Goal: Find contact information: Find contact information

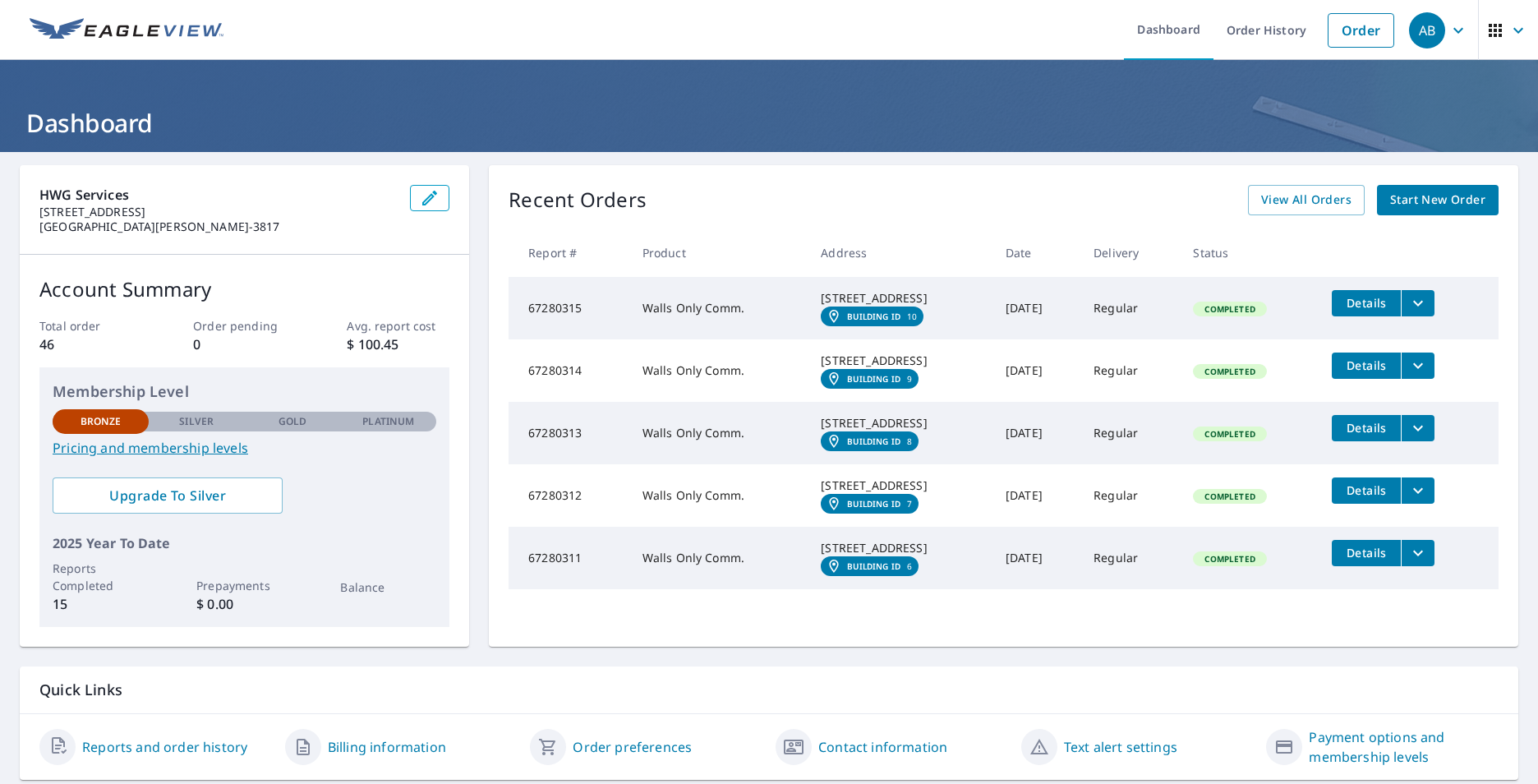
click at [1430, 308] on button "filesDropdownBtn-67280315" at bounding box center [1417, 302] width 34 height 26
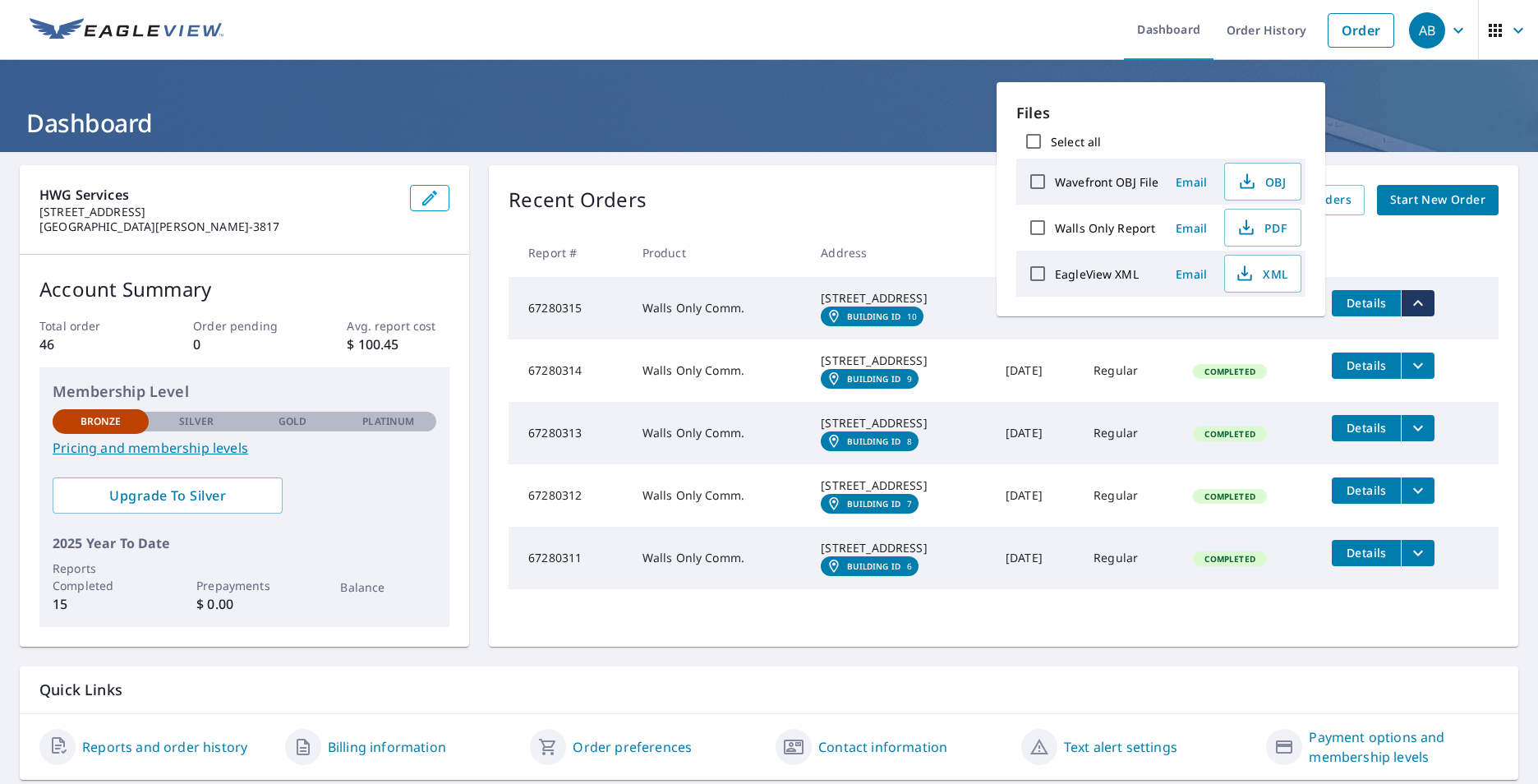
click at [1390, 241] on th at bounding box center [1408, 253] width 180 height 49
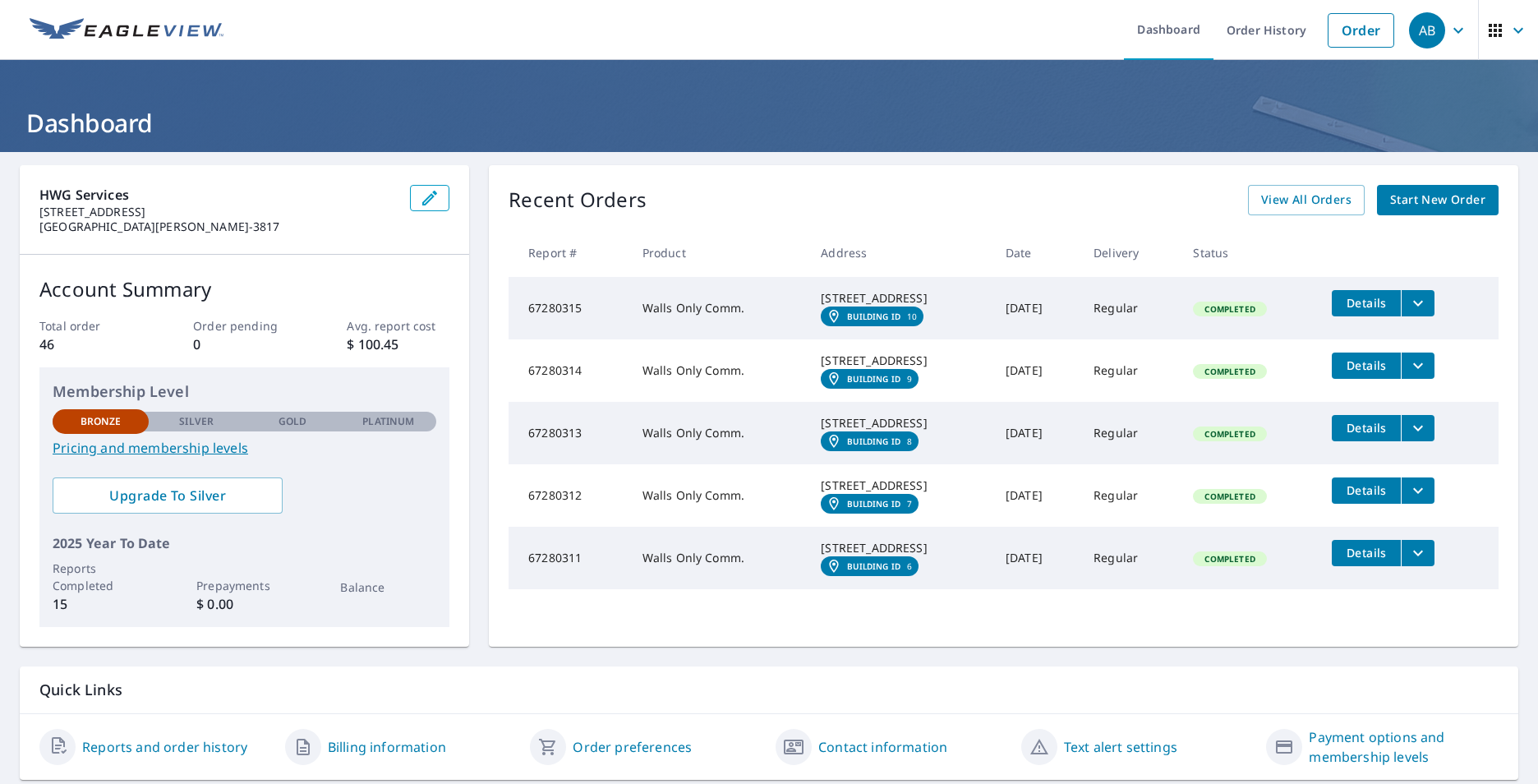
click at [1453, 28] on icon "button" at bounding box center [1458, 31] width 20 height 20
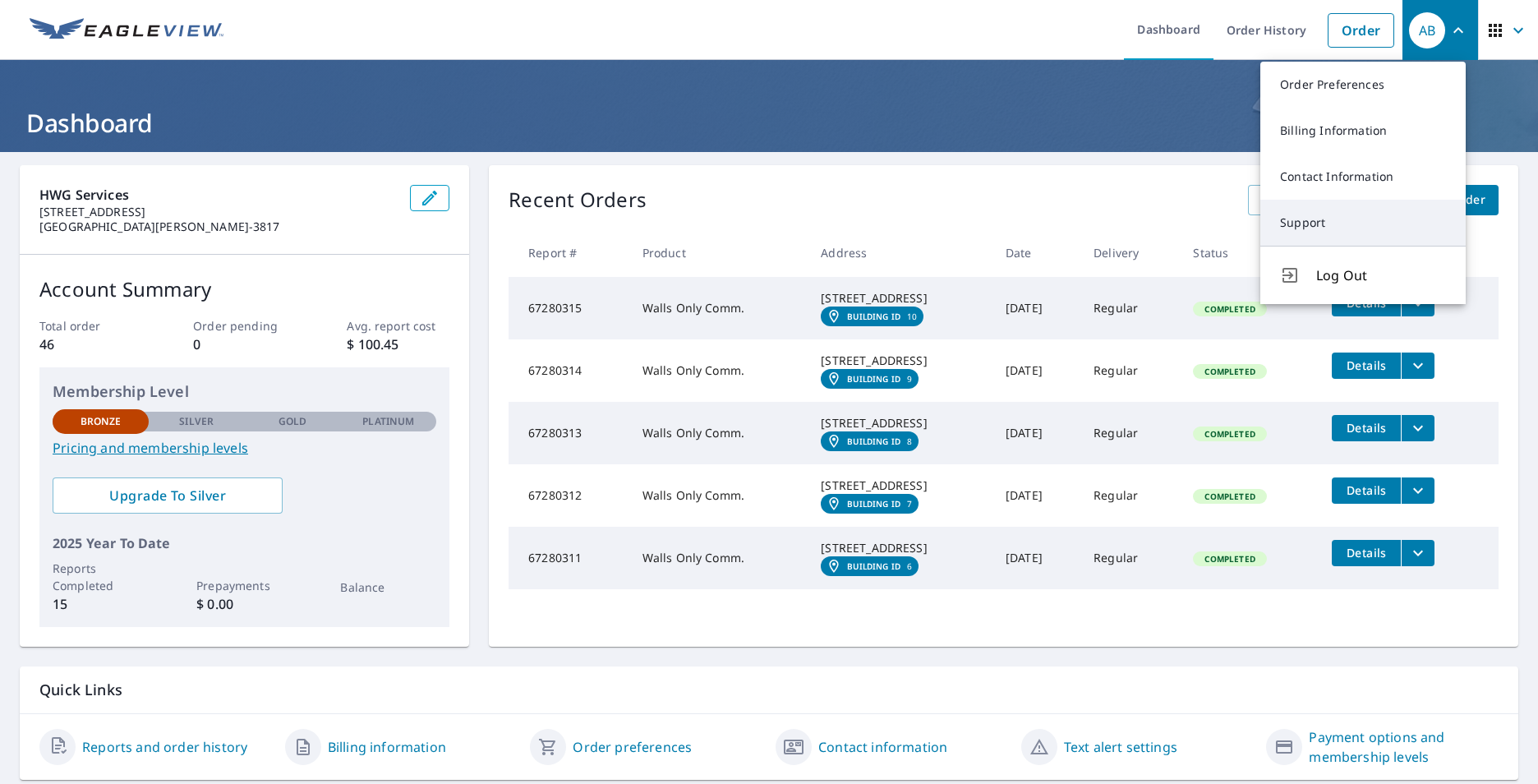
click at [1302, 223] on link "Support" at bounding box center [1363, 222] width 205 height 46
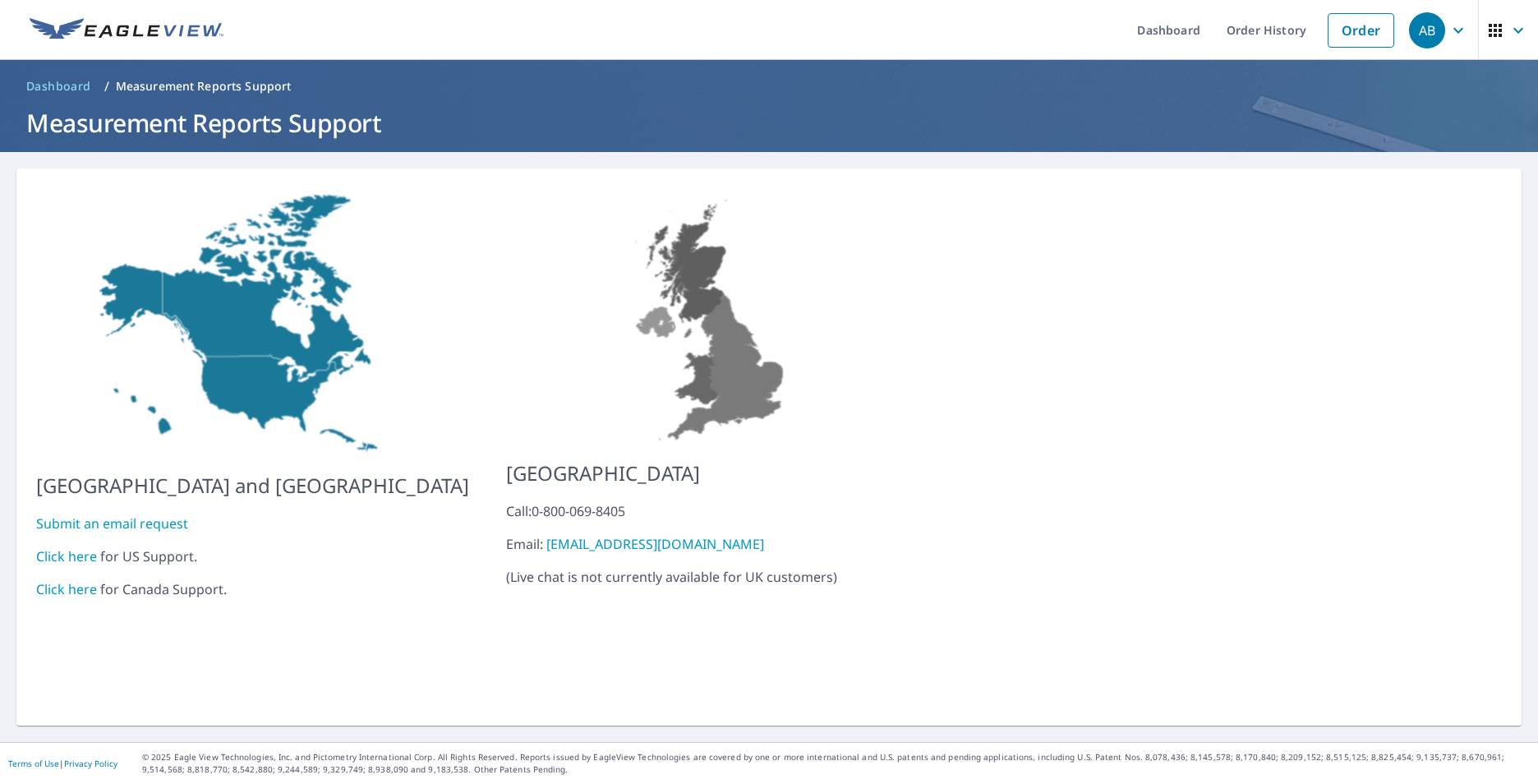
click at [73, 547] on link "Click here" at bounding box center [66, 556] width 61 height 18
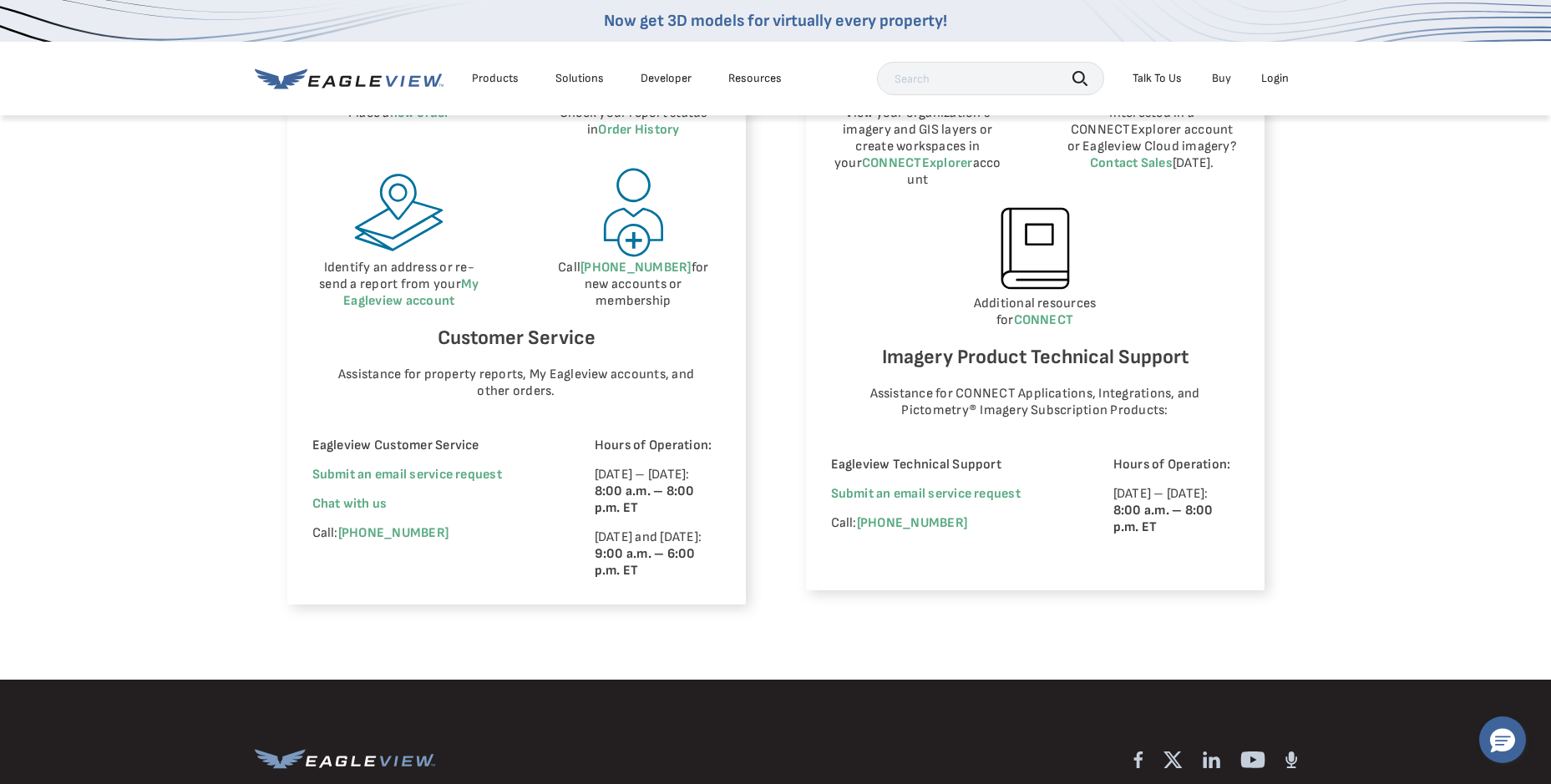
scroll to position [1002, 0]
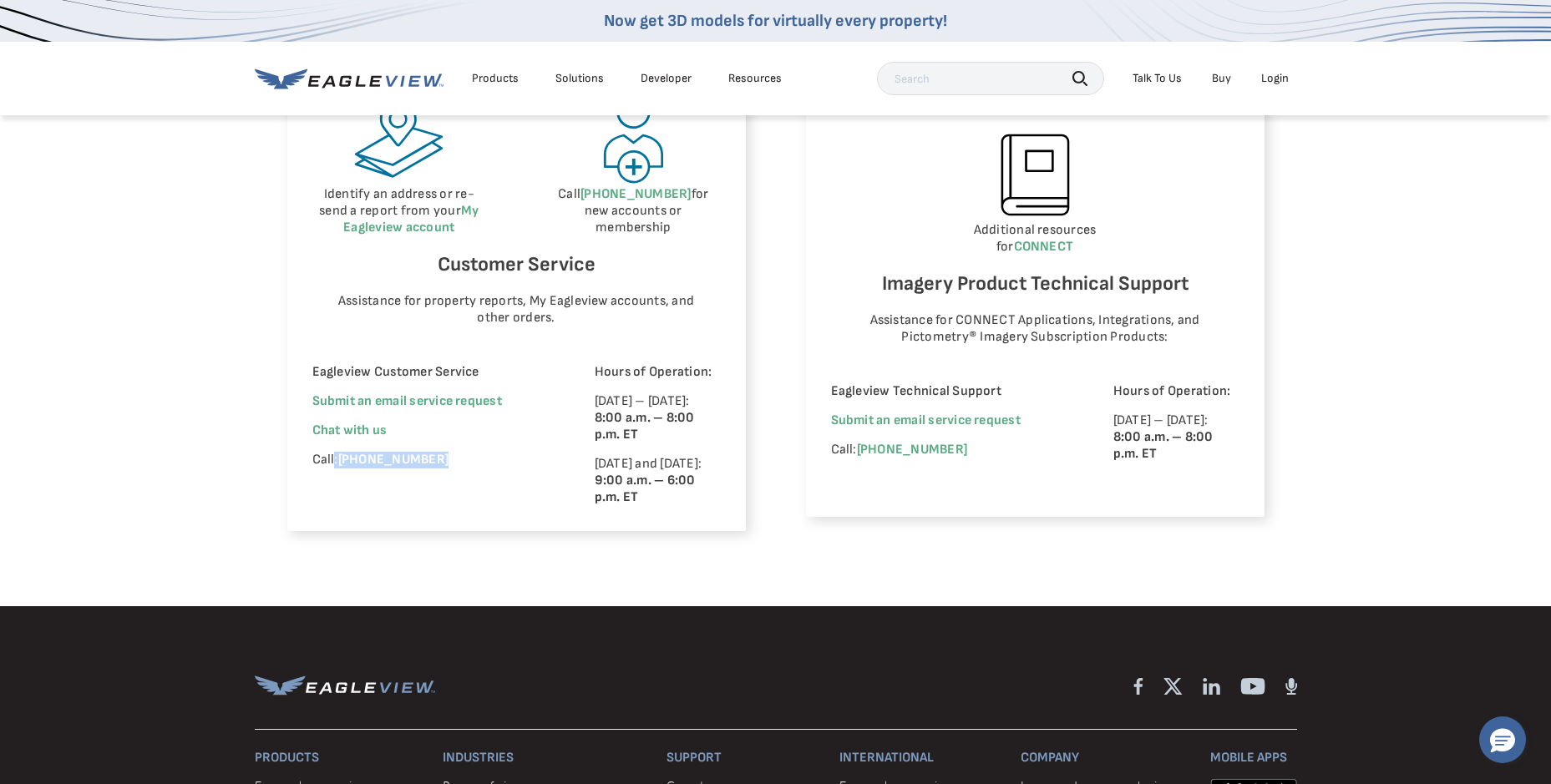
drag, startPoint x: 476, startPoint y: 463, endPoint x: 332, endPoint y: 456, distance: 144.2
click at [332, 456] on p "Call: [PHONE_NUMBER]" at bounding box center [431, 461] width 237 height 17
drag, startPoint x: 332, startPoint y: 456, endPoint x: 366, endPoint y: 461, distance: 34.4
copy p ": [PHONE_NUMBER]"
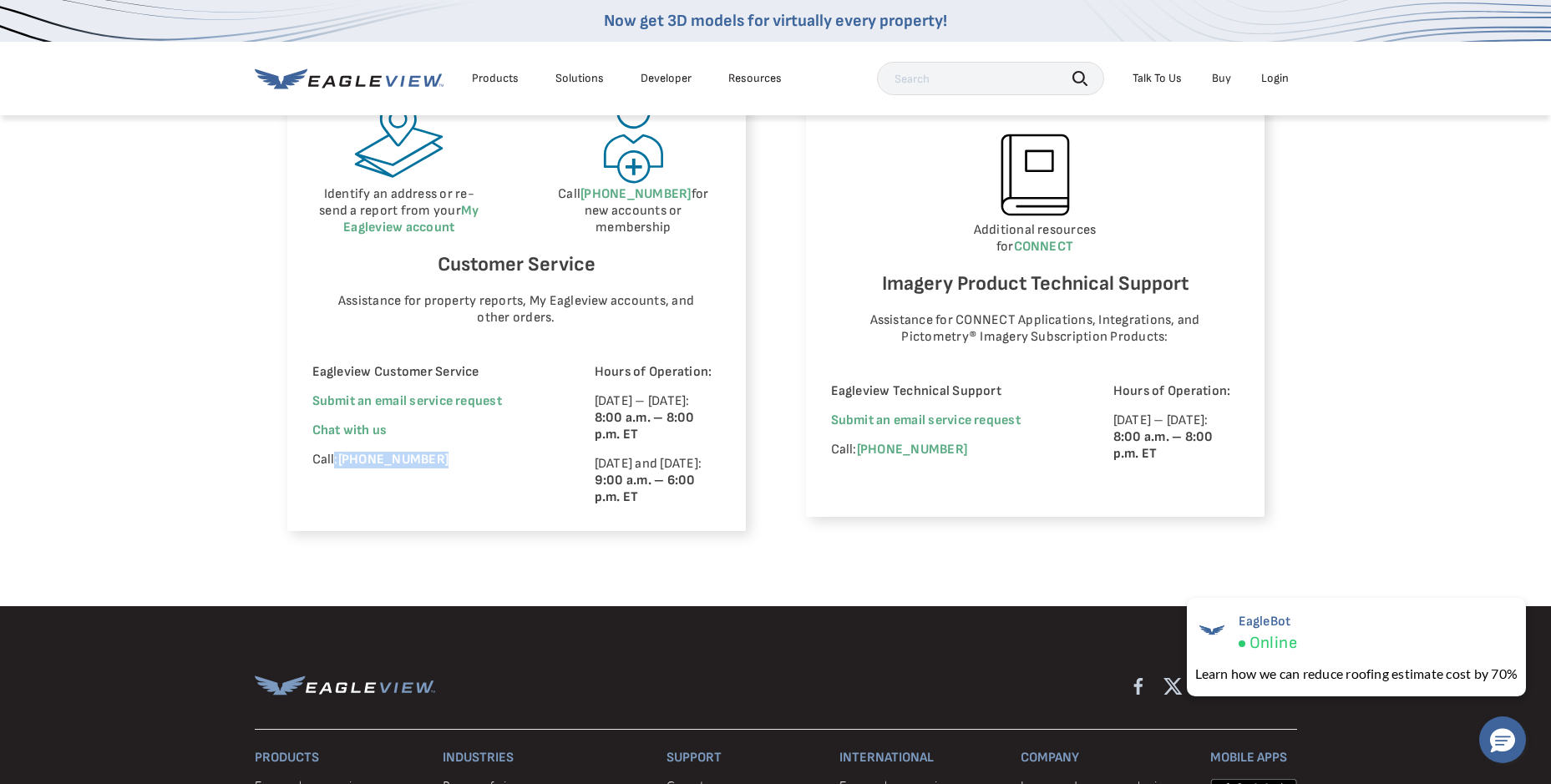
copy p ": [PHONE_NUMBER]"
